Goal: Task Accomplishment & Management: Complete application form

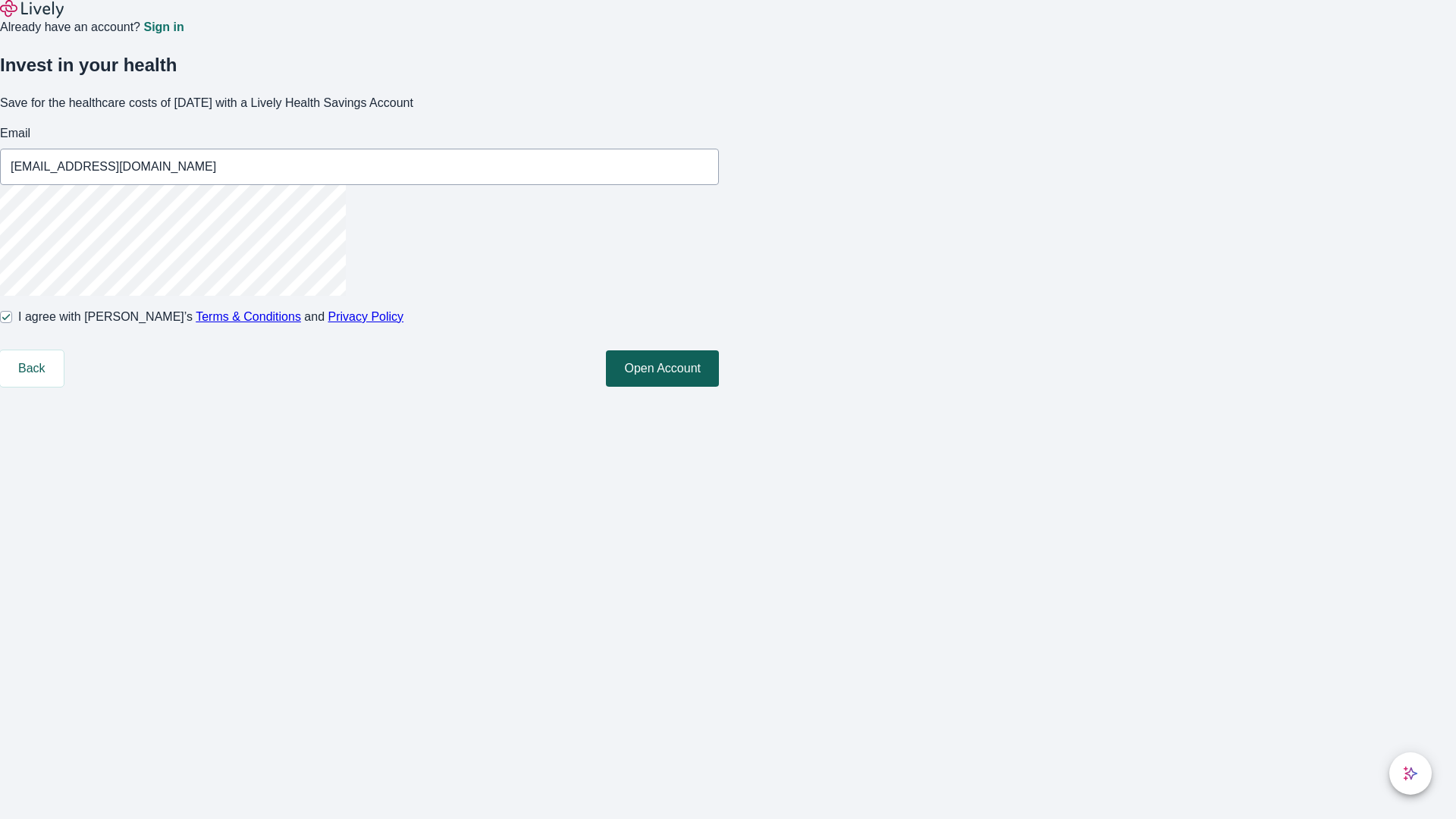
click at [719, 386] on button "Open Account" at bounding box center [661, 369] width 113 height 36
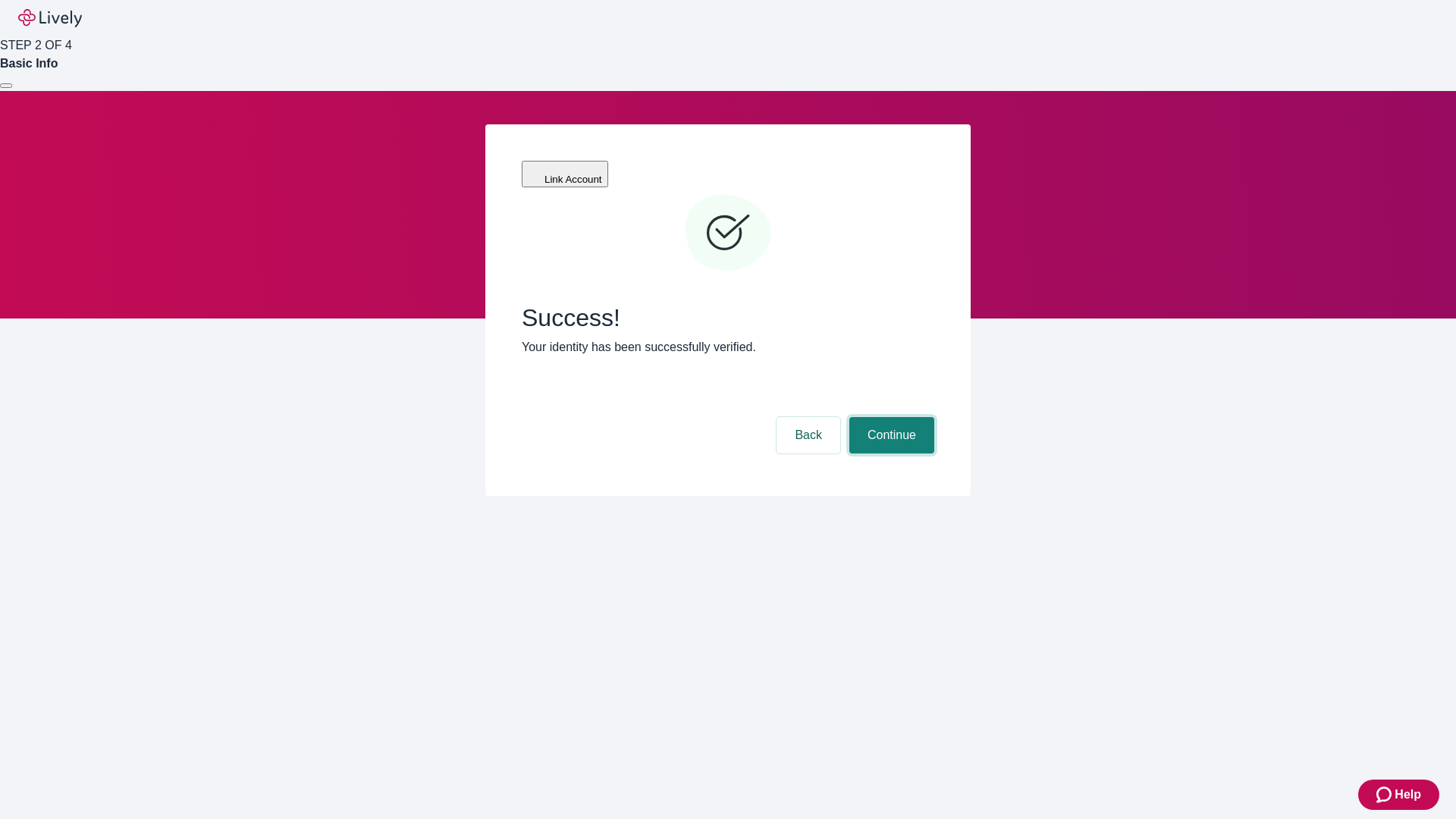
click at [890, 417] on button "Continue" at bounding box center [891, 435] width 85 height 36
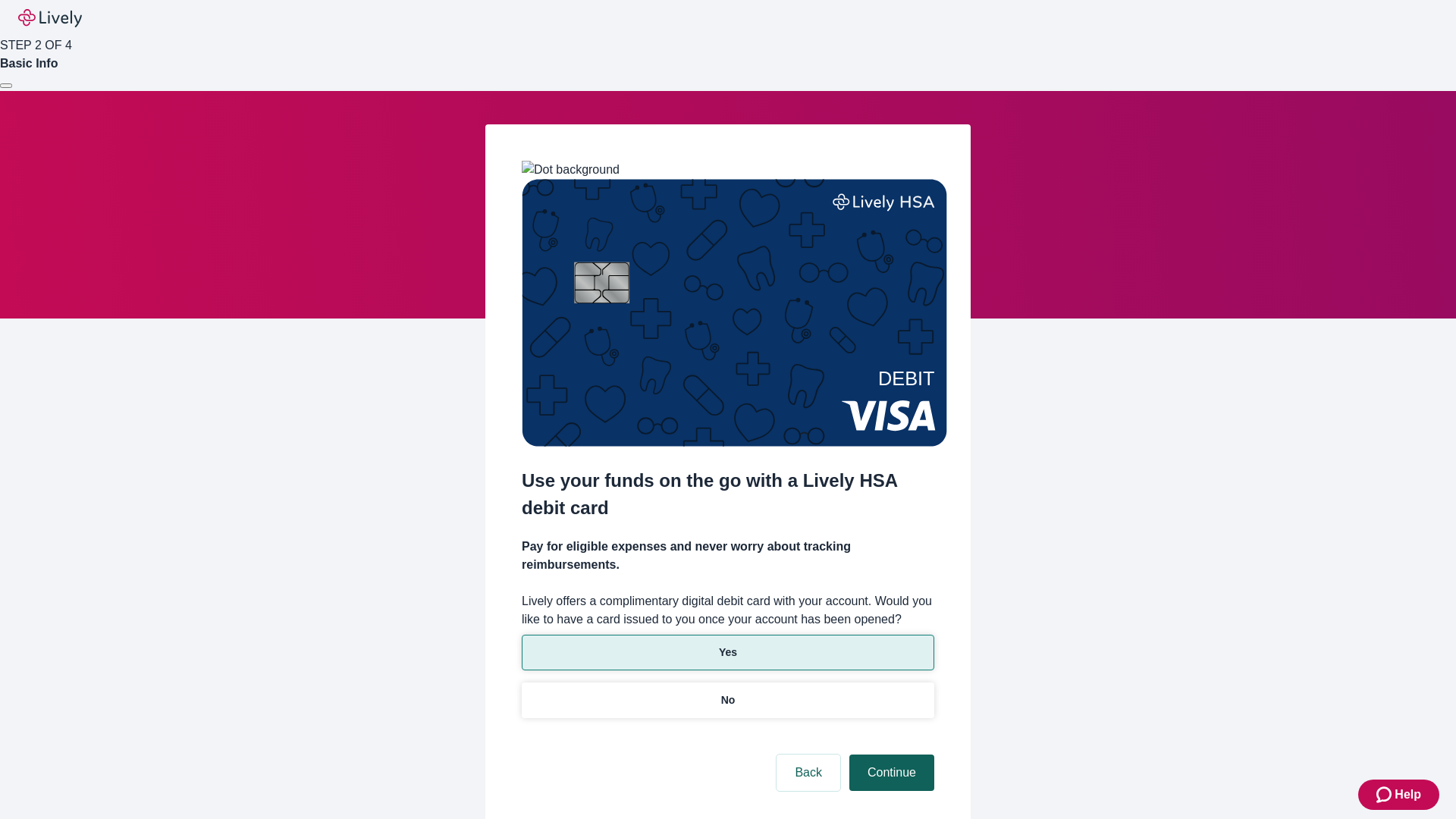
click at [727, 693] on p "No" at bounding box center [728, 701] width 14 height 16
click at [890, 755] on button "Continue" at bounding box center [891, 773] width 85 height 36
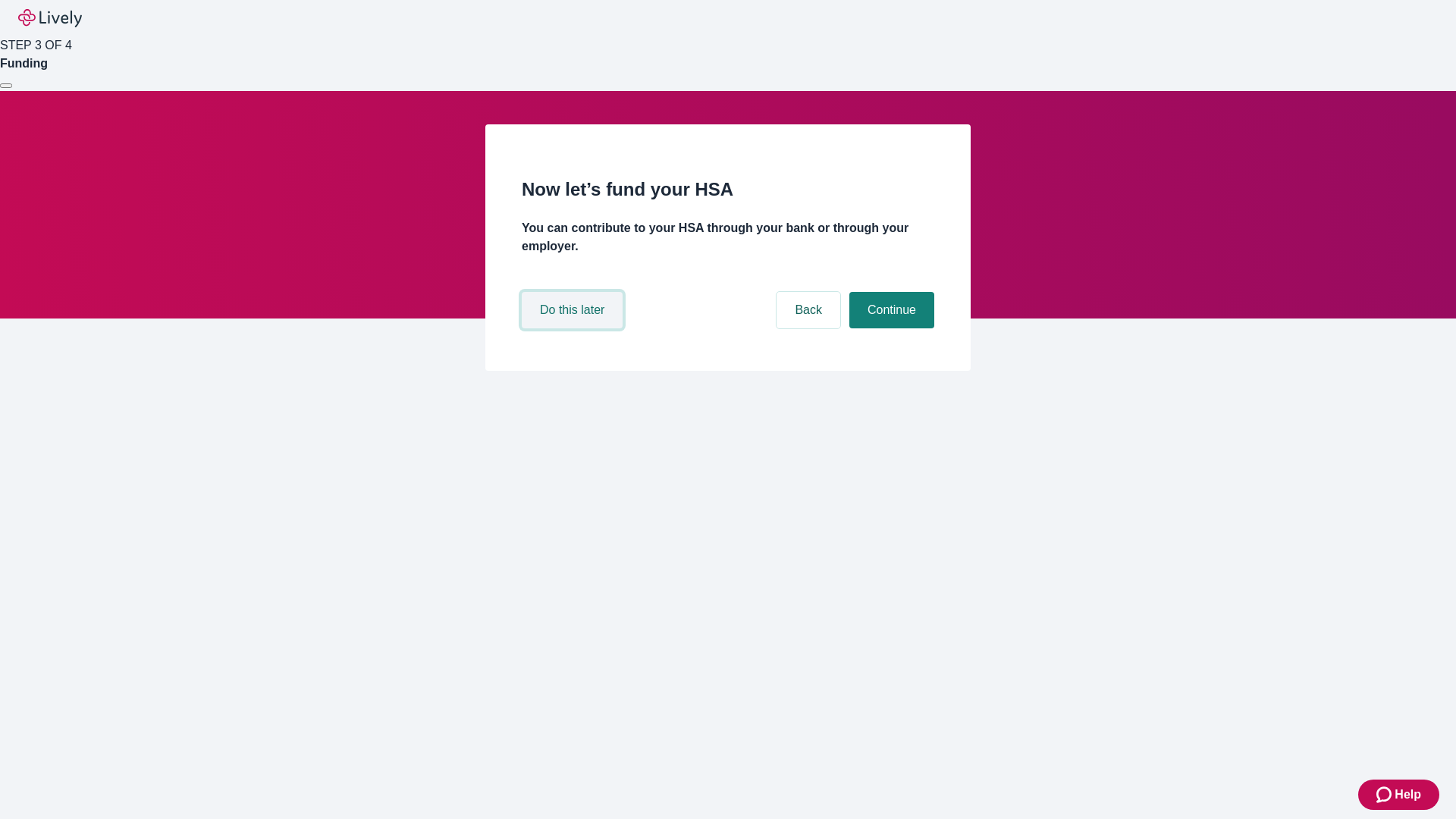
click at [574, 329] on button "Do this later" at bounding box center [572, 310] width 101 height 36
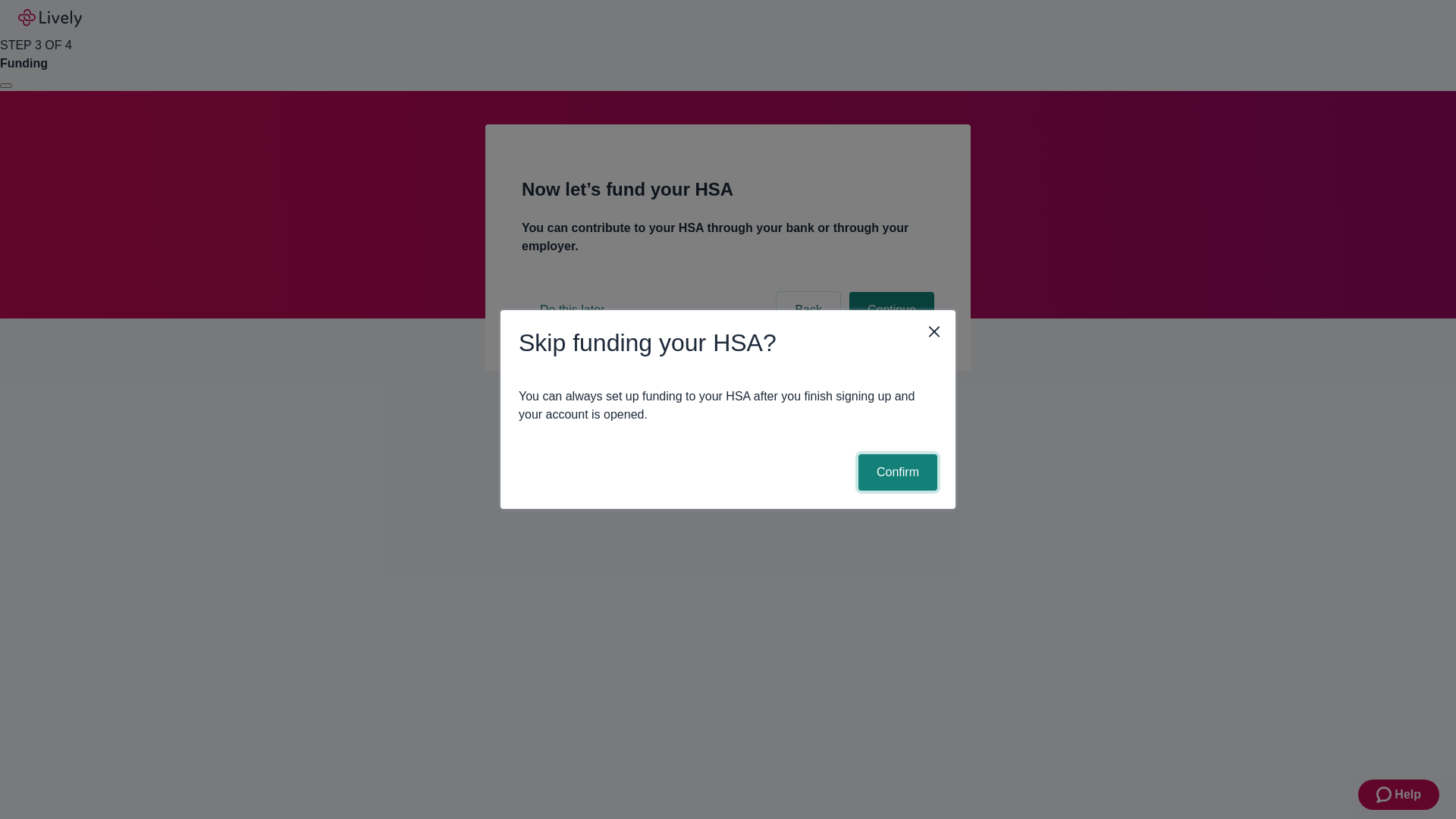
click at [895, 473] on button "Confirm" at bounding box center [898, 472] width 79 height 36
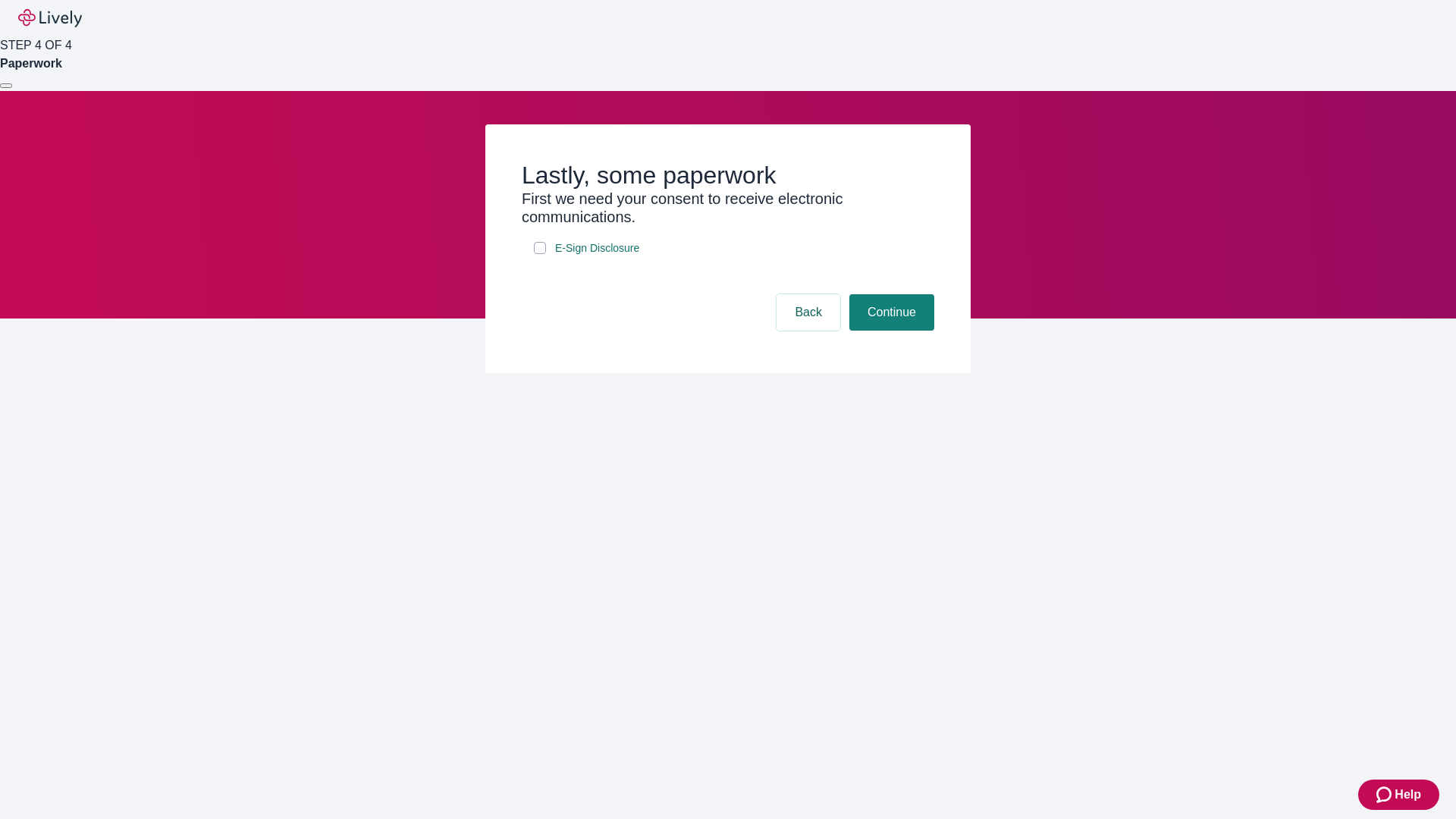
click at [540, 254] on input "E-Sign Disclosure" at bounding box center [540, 248] width 12 height 12
checkbox input "true"
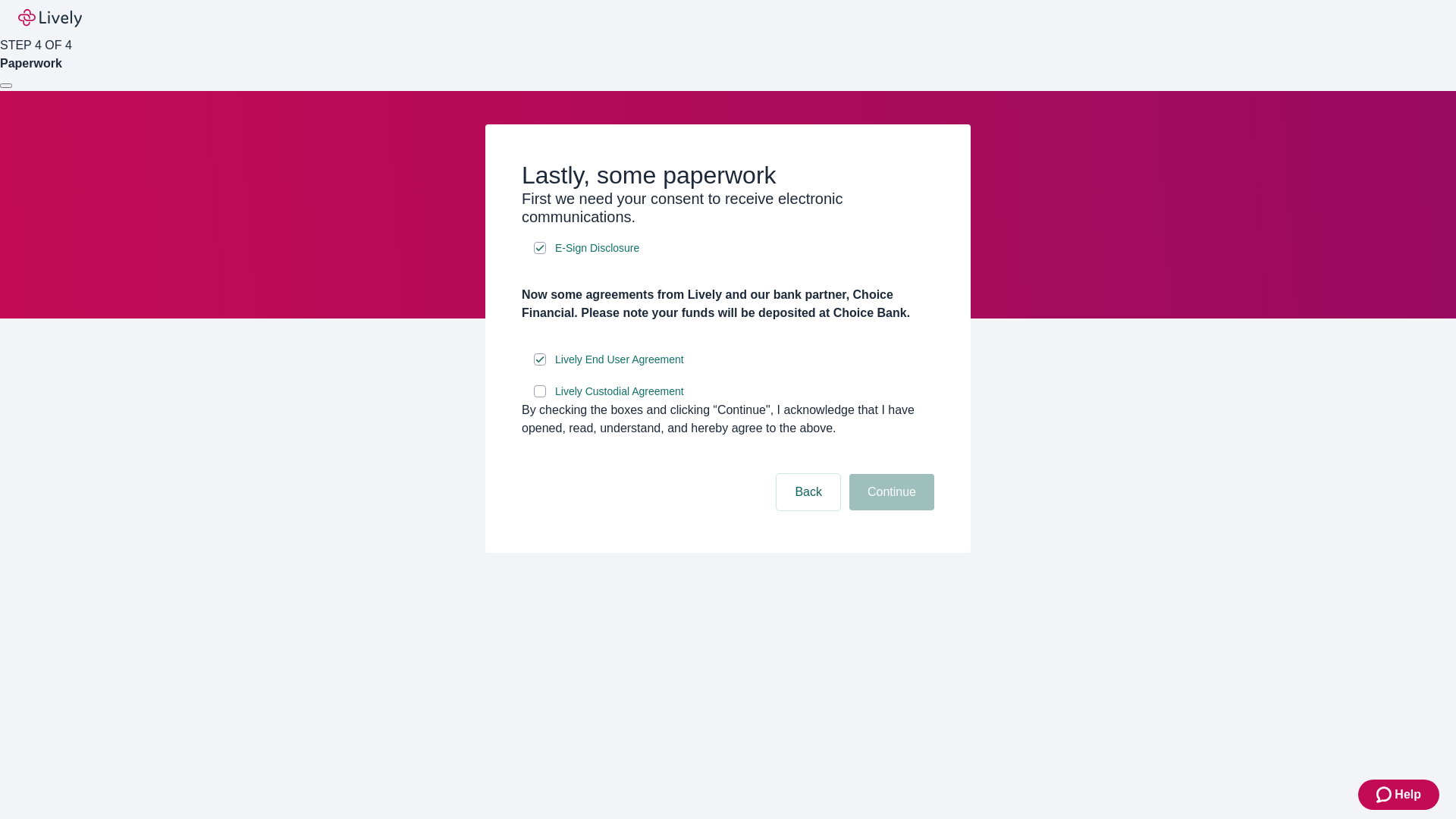
click at [540, 397] on input "Lively Custodial Agreement" at bounding box center [540, 392] width 12 height 12
checkbox input "true"
click at [890, 511] on button "Continue" at bounding box center [891, 492] width 85 height 36
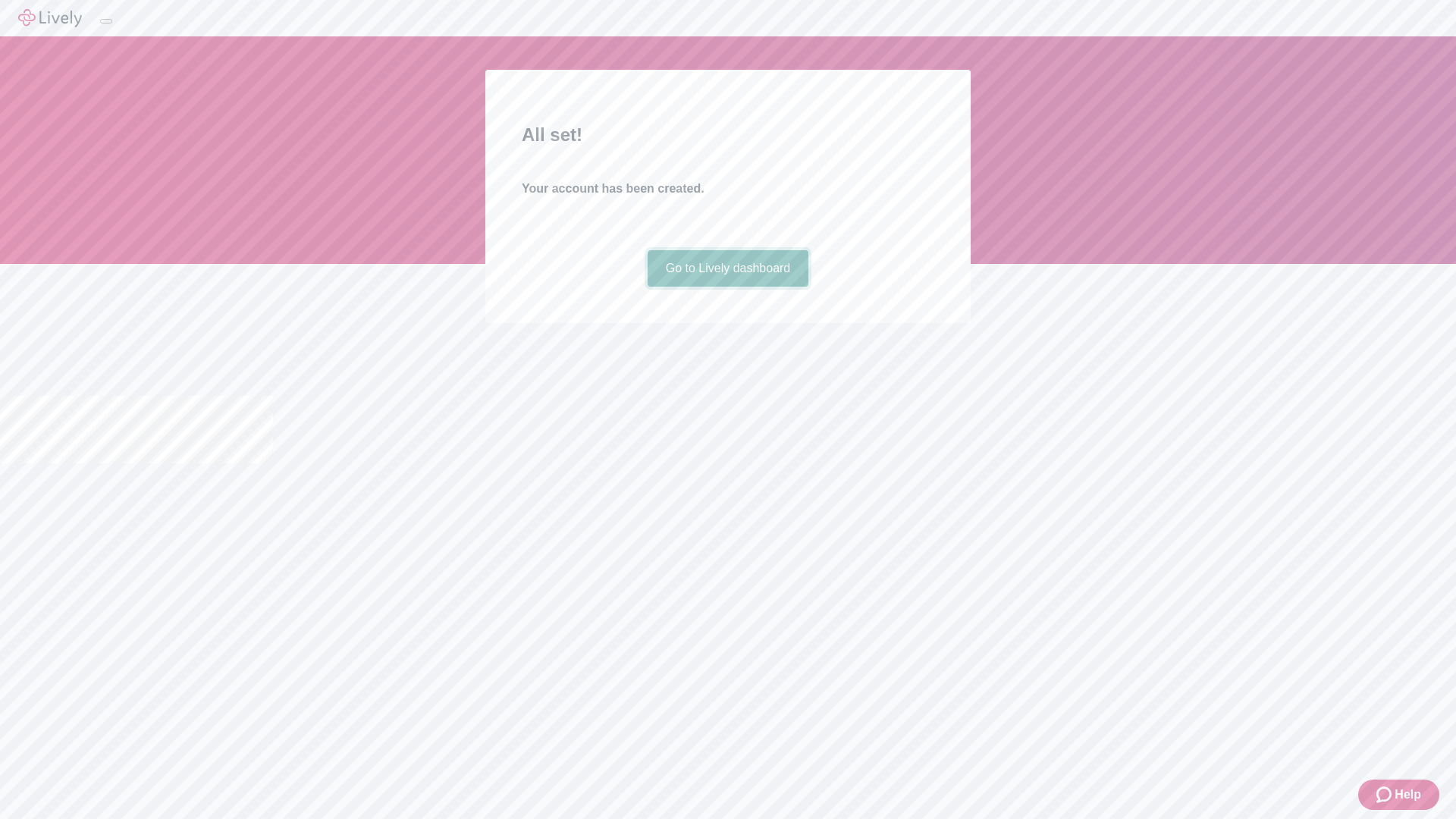
click at [727, 287] on link "Go to Lively dashboard" at bounding box center [728, 268] width 162 height 36
